Goal: Communication & Community: Connect with others

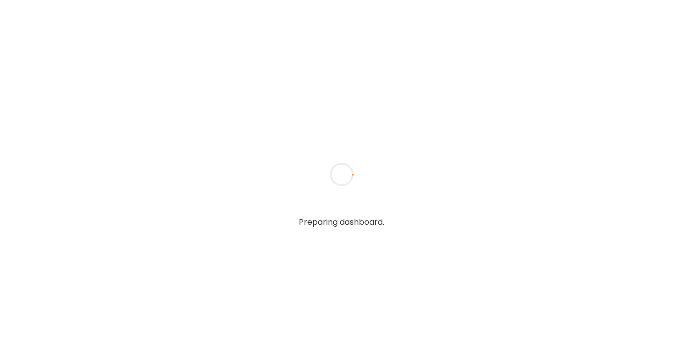
type textarea "**********"
type input "**********"
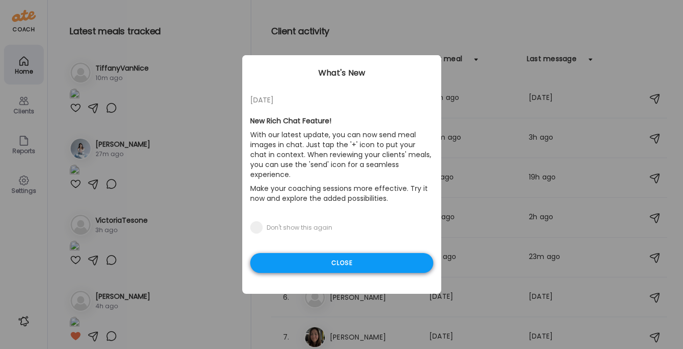
type input "**********"
click at [320, 254] on div "Close" at bounding box center [341, 263] width 183 height 20
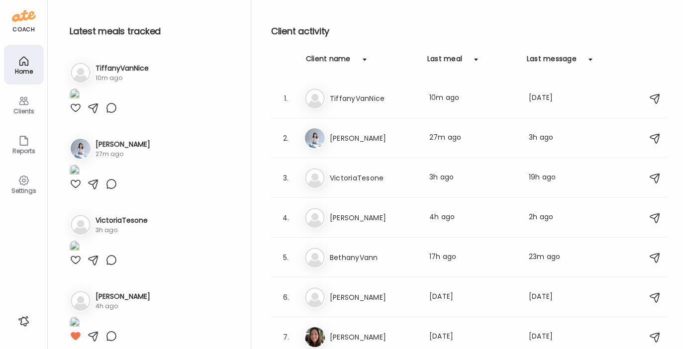
click at [80, 102] on img at bounding box center [75, 95] width 10 height 13
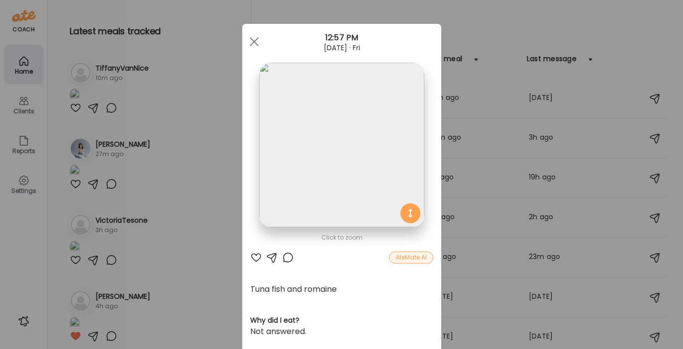
click at [255, 257] on div at bounding box center [256, 258] width 12 height 12
click at [250, 40] on div at bounding box center [254, 42] width 20 height 20
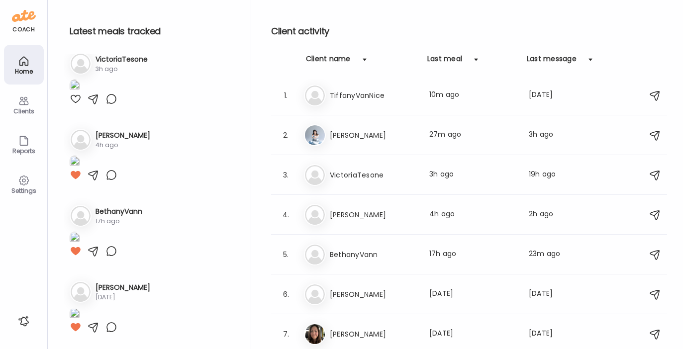
scroll to position [170, 0]
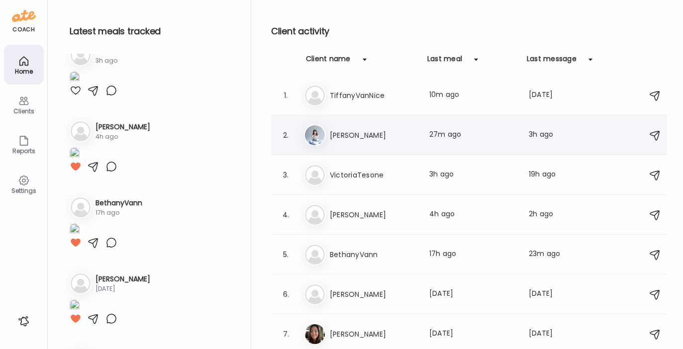
click at [345, 144] on div "Ka [PERSON_NAME] Last meal: 27m ago Last message: 3h ago You: I honestly think …" at bounding box center [470, 135] width 333 height 22
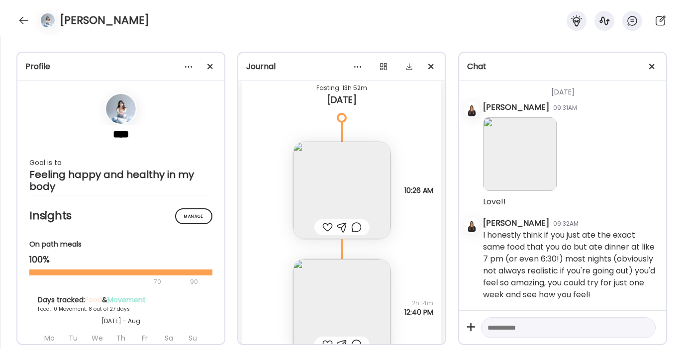
scroll to position [9605, 0]
click at [334, 175] on img at bounding box center [341, 190] width 97 height 97
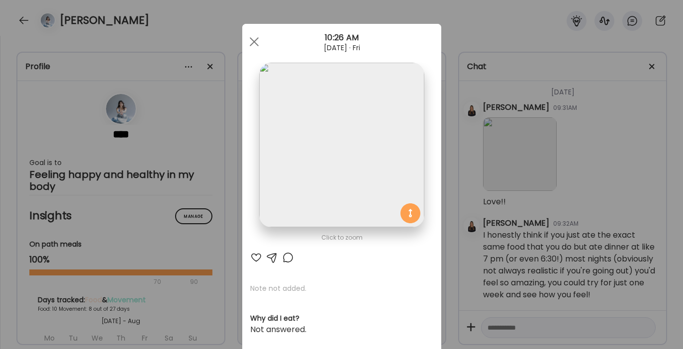
click at [252, 255] on div at bounding box center [256, 258] width 12 height 12
click at [249, 43] on span at bounding box center [253, 41] width 9 height 9
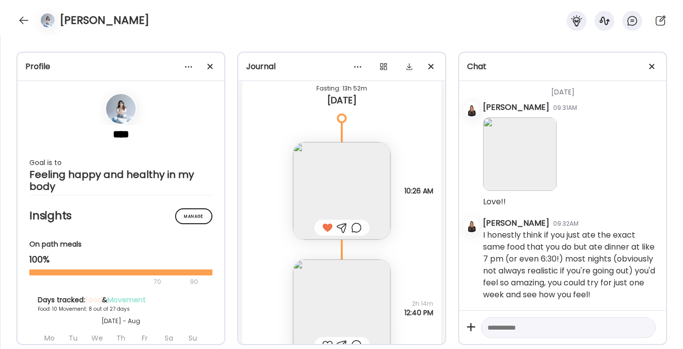
scroll to position [9702, 0]
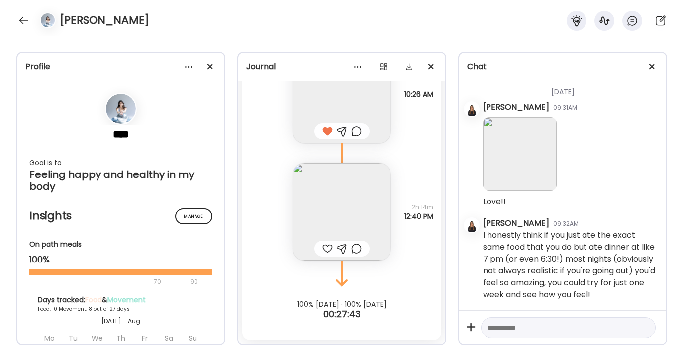
click at [322, 247] on div at bounding box center [327, 249] width 10 height 12
click at [332, 194] on img at bounding box center [341, 211] width 97 height 97
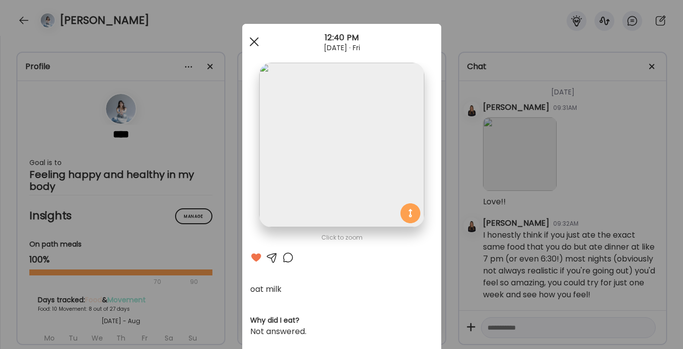
click at [247, 41] on div at bounding box center [254, 42] width 20 height 20
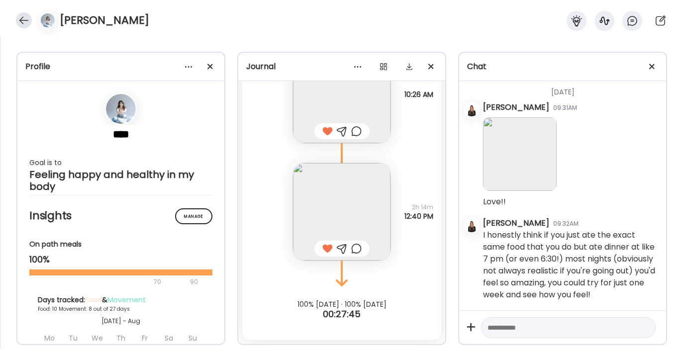
click at [24, 19] on div at bounding box center [24, 20] width 16 height 16
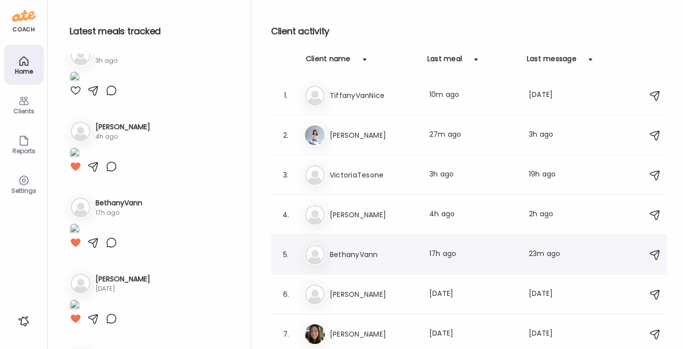
click at [367, 254] on h3 "BethanyVann" at bounding box center [374, 255] width 88 height 12
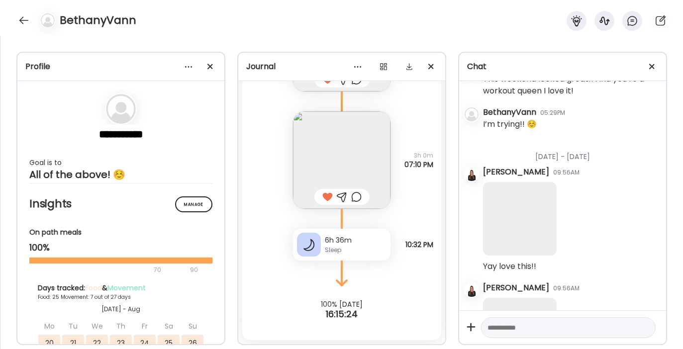
scroll to position [20481, 0]
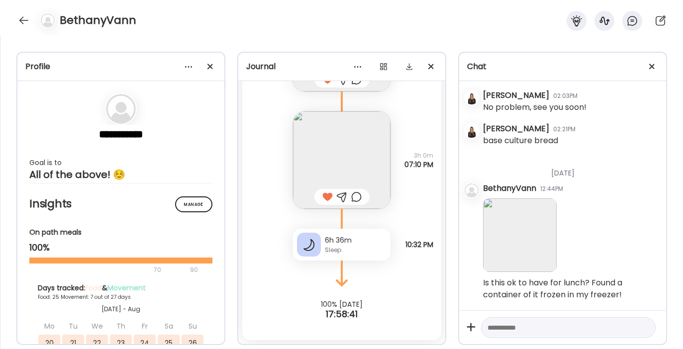
click at [525, 219] on img at bounding box center [520, 235] width 74 height 74
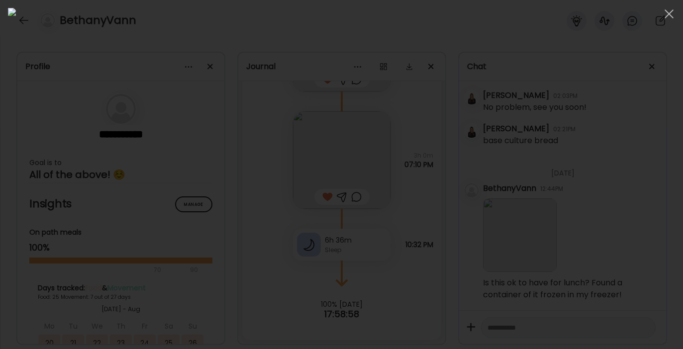
click at [532, 165] on div at bounding box center [341, 174] width 667 height 333
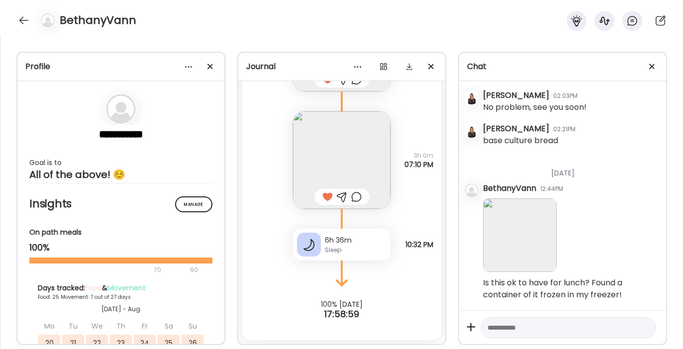
click at [509, 325] on textarea at bounding box center [559, 328] width 144 height 12
type textarea "**********"
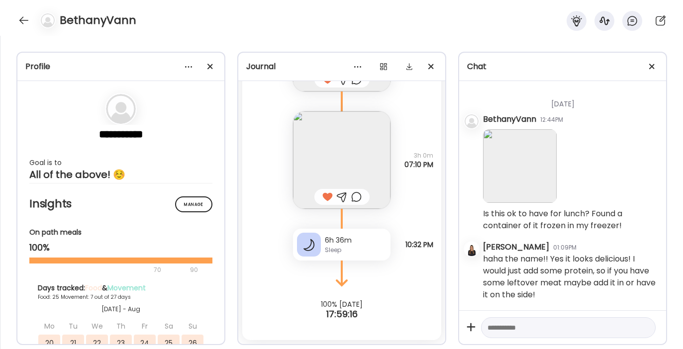
scroll to position [20551, 0]
click at [23, 23] on div at bounding box center [24, 20] width 16 height 16
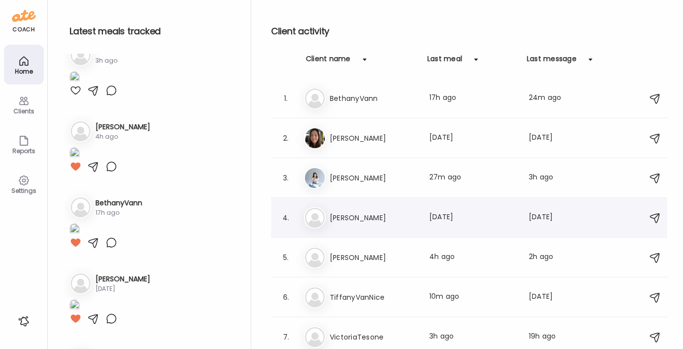
scroll to position [3, 0]
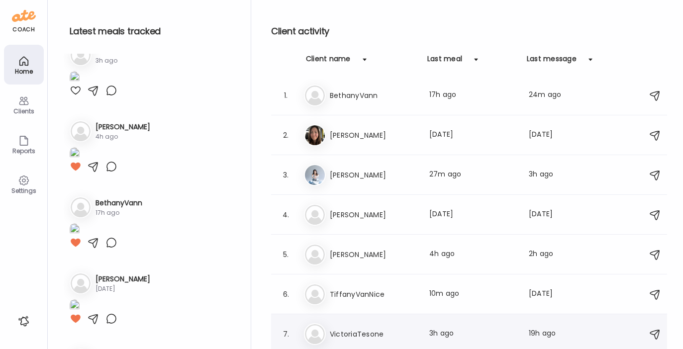
click at [370, 331] on h3 "VictoriaTesone" at bounding box center [374, 334] width 88 height 12
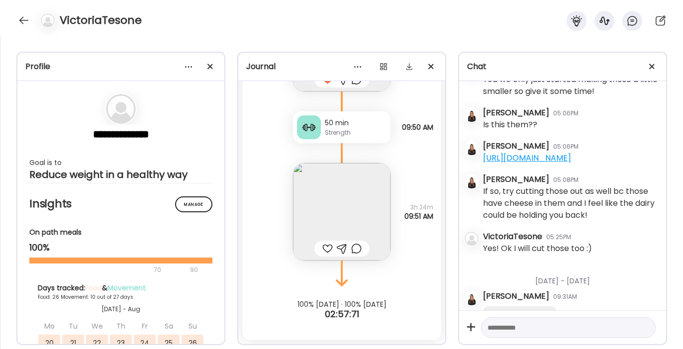
scroll to position [19641, 0]
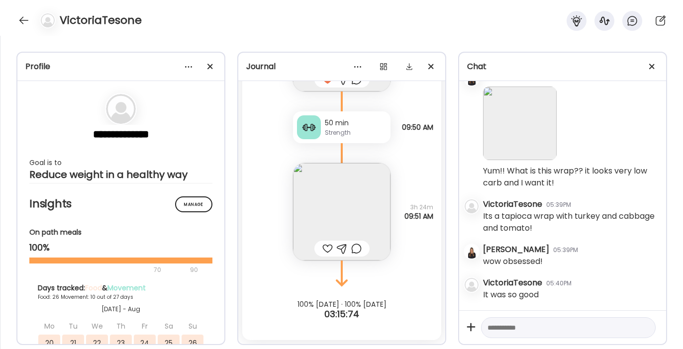
click at [337, 212] on img at bounding box center [341, 211] width 97 height 97
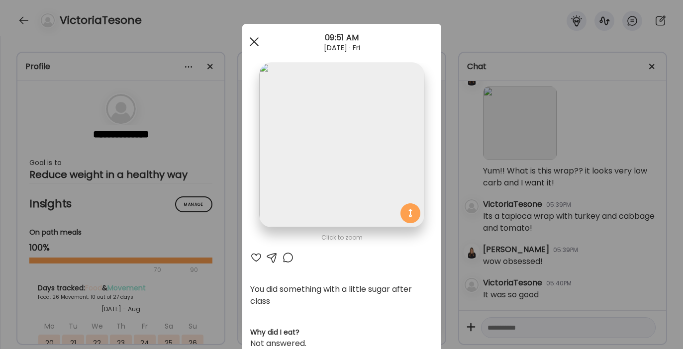
click at [250, 39] on div at bounding box center [254, 42] width 20 height 20
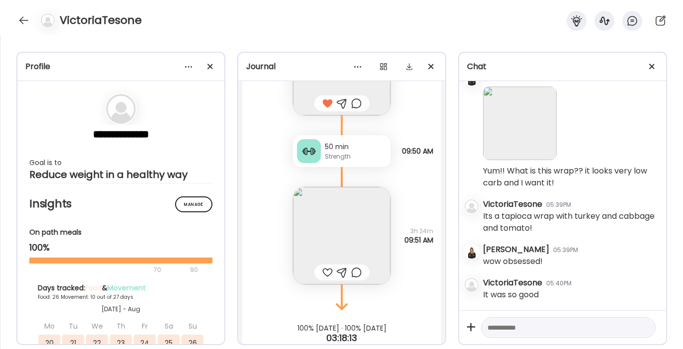
scroll to position [21113, 0]
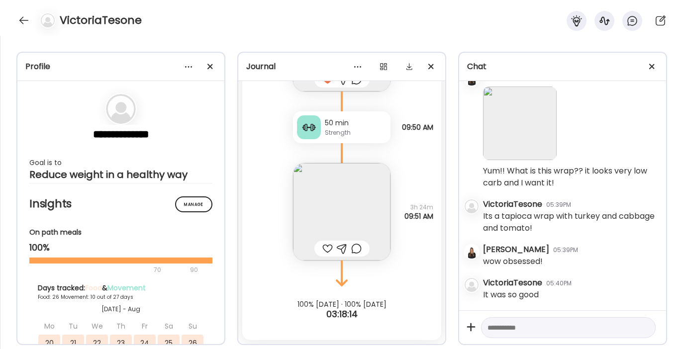
click at [320, 192] on img at bounding box center [341, 211] width 97 height 97
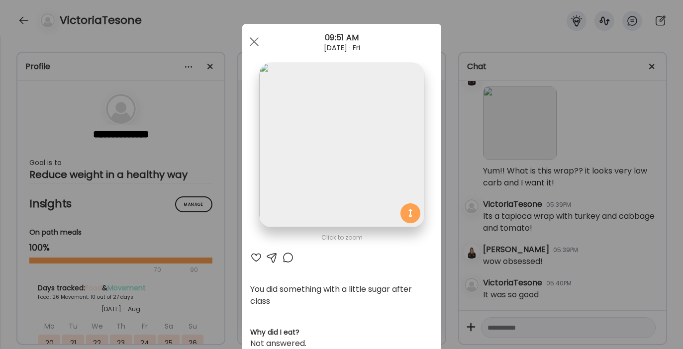
click at [250, 258] on div at bounding box center [256, 258] width 12 height 12
click at [266, 254] on div at bounding box center [272, 258] width 12 height 12
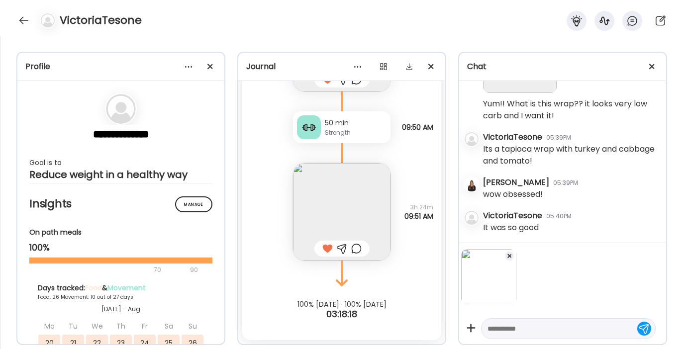
click at [517, 319] on div at bounding box center [568, 328] width 175 height 21
click at [500, 329] on textarea at bounding box center [559, 329] width 144 height 12
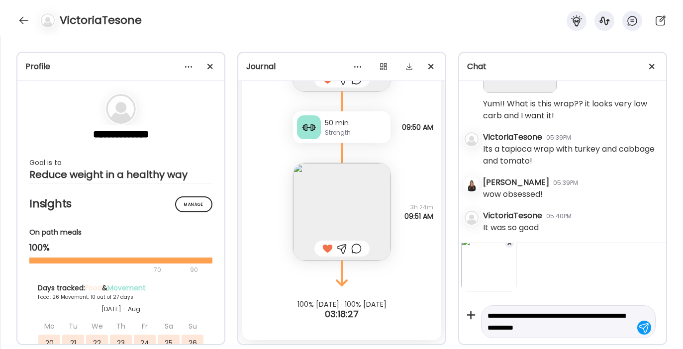
type textarea "**********"
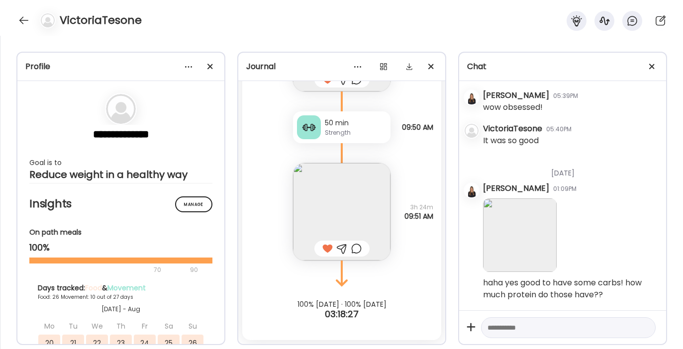
scroll to position [19796, 0]
click at [323, 183] on img at bounding box center [341, 211] width 97 height 97
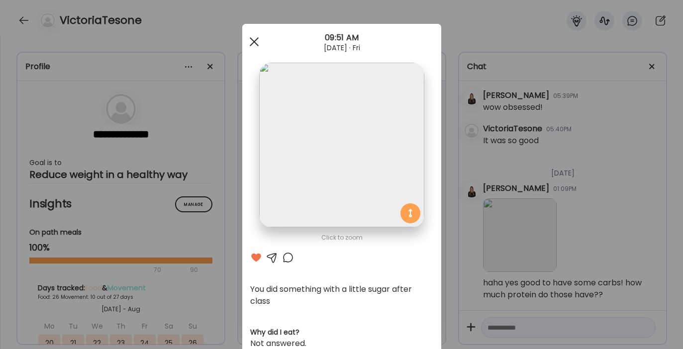
click at [254, 41] on div at bounding box center [254, 42] width 20 height 20
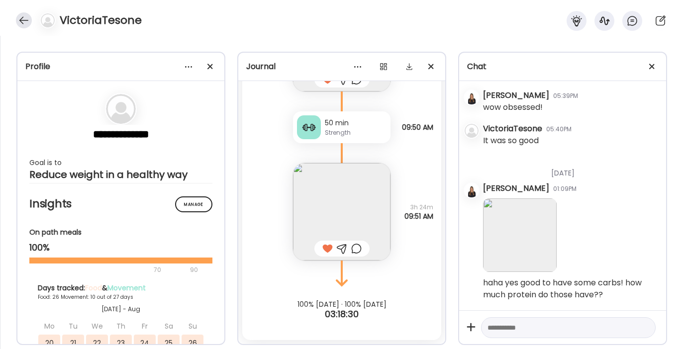
click at [22, 15] on div at bounding box center [24, 20] width 16 height 16
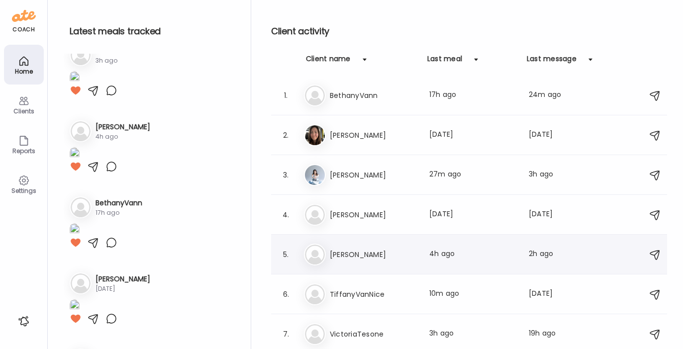
click at [356, 261] on div "[PERSON_NAME] Last meal: 4h ago Last message: 2h ago That’s so so true!! And my…" at bounding box center [470, 255] width 333 height 22
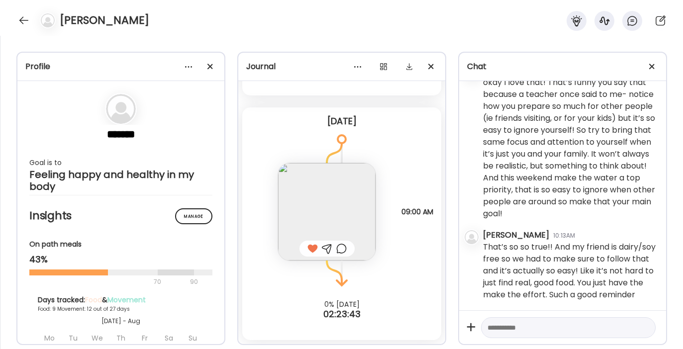
scroll to position [18048, 0]
click at [536, 331] on textarea at bounding box center [559, 328] width 144 height 12
type textarea "**********"
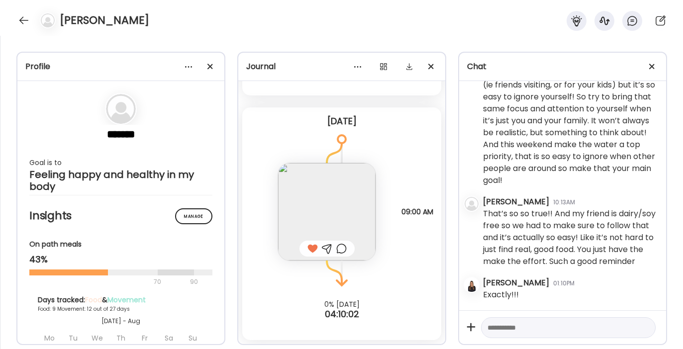
scroll to position [18082, 0]
